Goal: Find specific page/section: Find specific page/section

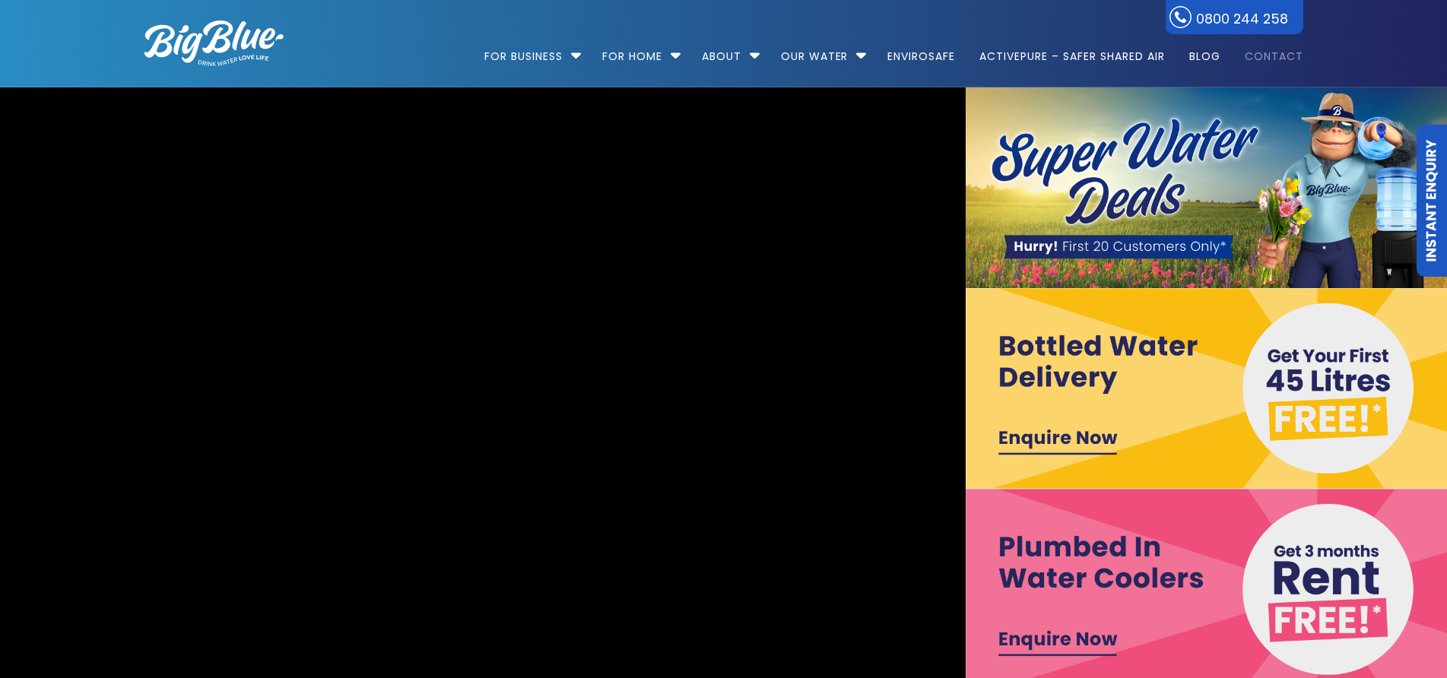
click at [1271, 56] on link "Contact" at bounding box center [1268, 49] width 69 height 98
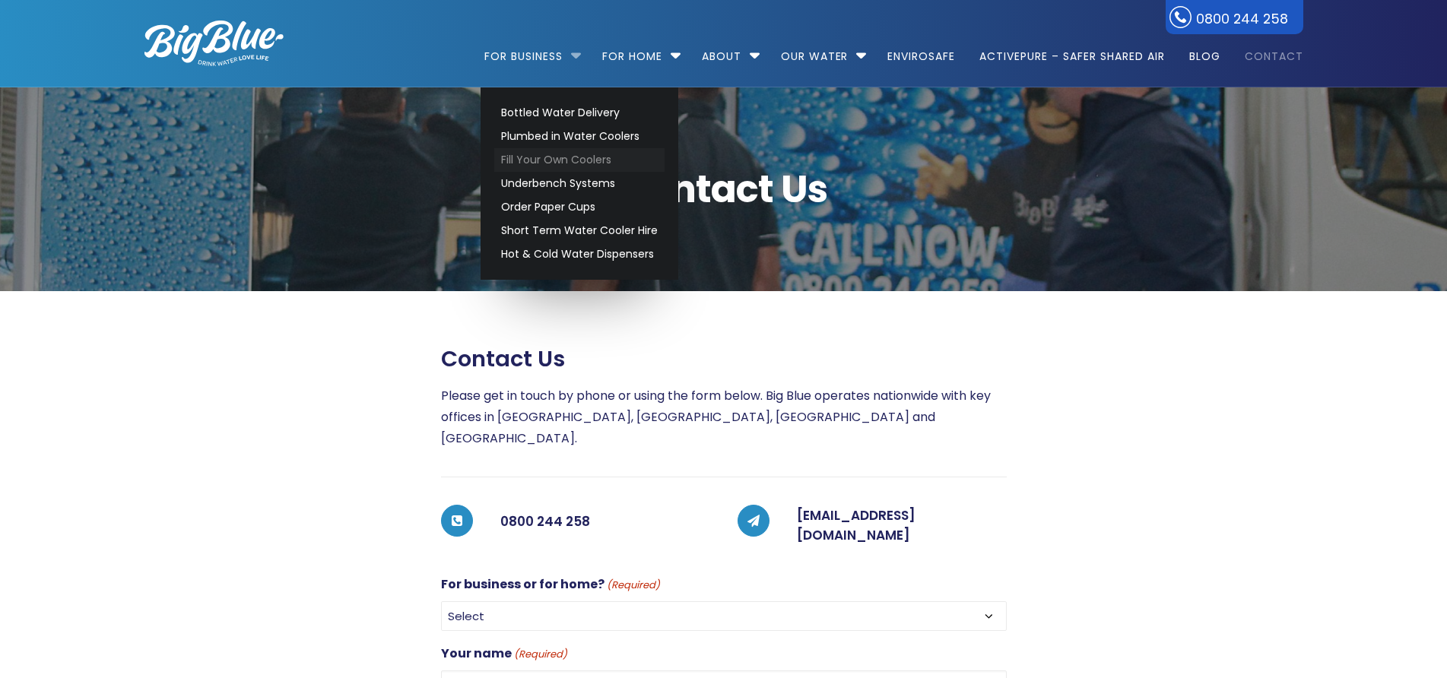
click at [532, 162] on link "Fill Your Own Coolers" at bounding box center [579, 160] width 170 height 24
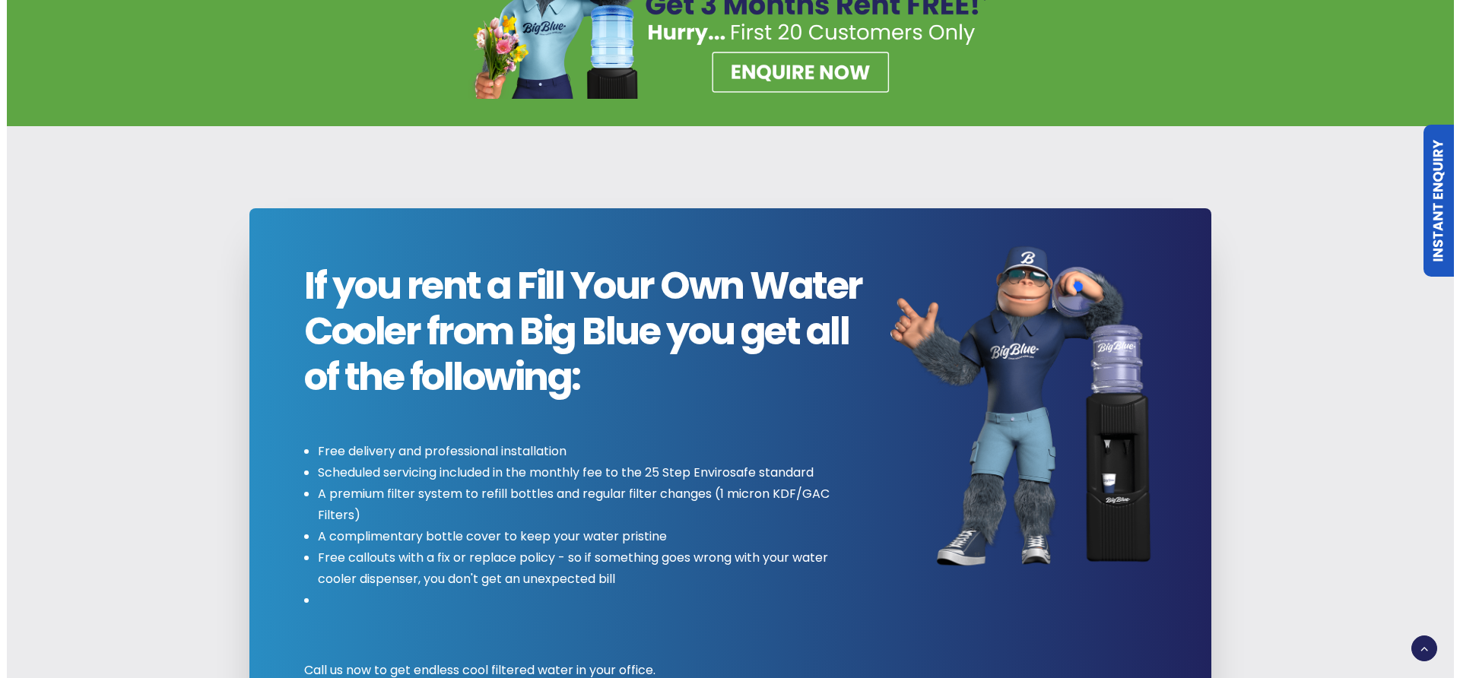
scroll to position [1673, 0]
